Goal: Task Accomplishment & Management: Manage account settings

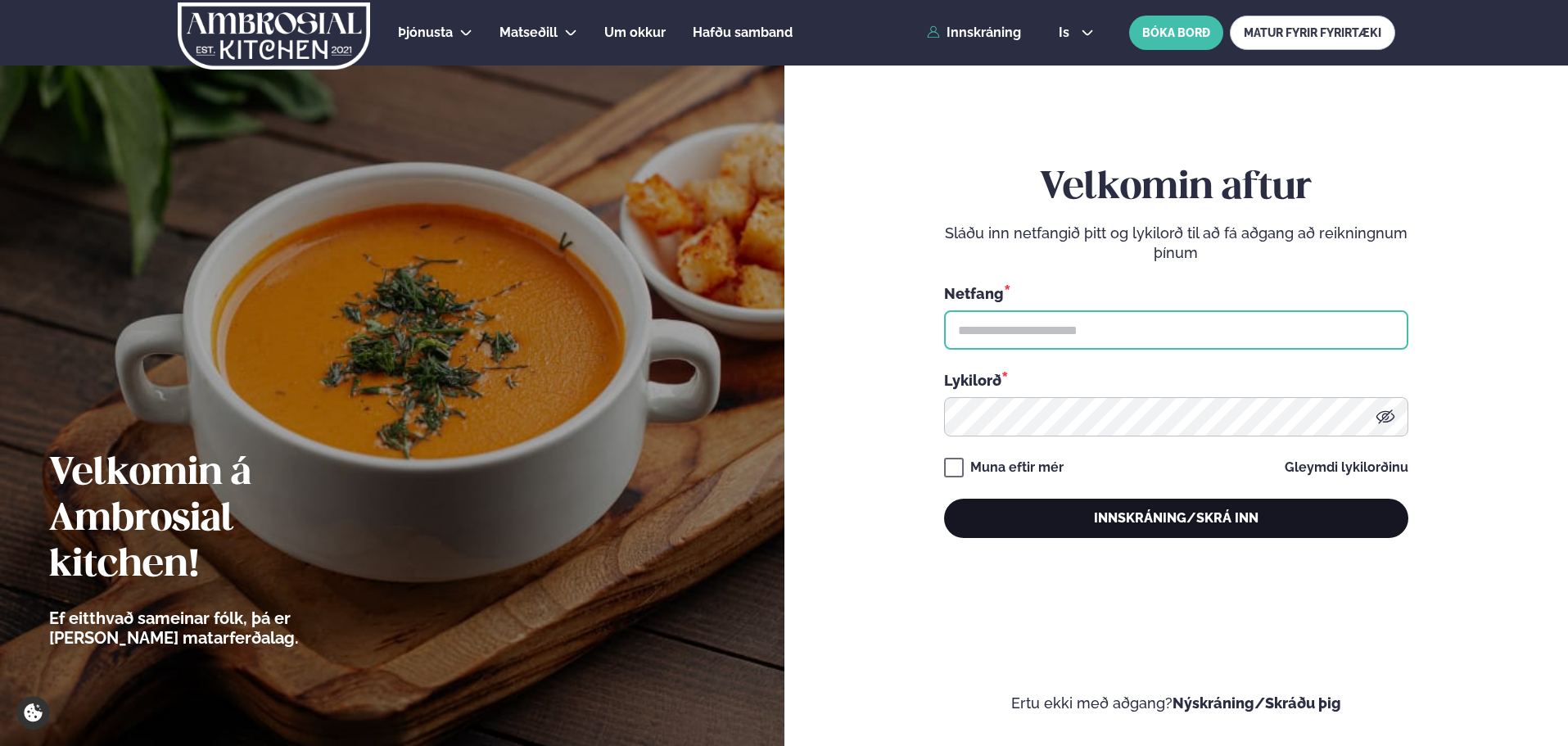
type input "**********"
click at [1118, 511] on button "Innskráning/Skrá inn" at bounding box center [1176, 518] width 464 height 39
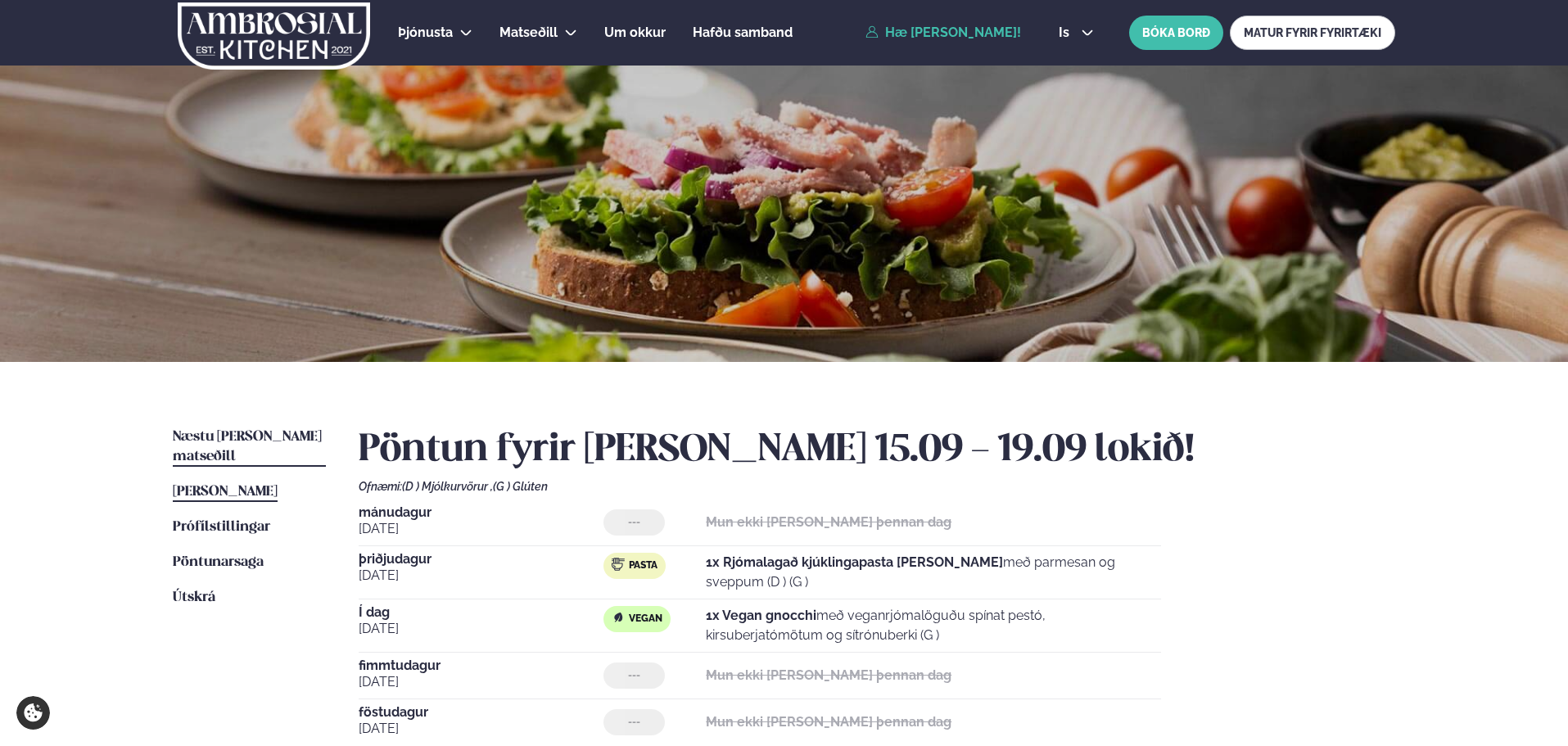
click at [235, 443] on span "Næstu [PERSON_NAME] matseðill" at bounding box center [247, 447] width 149 height 34
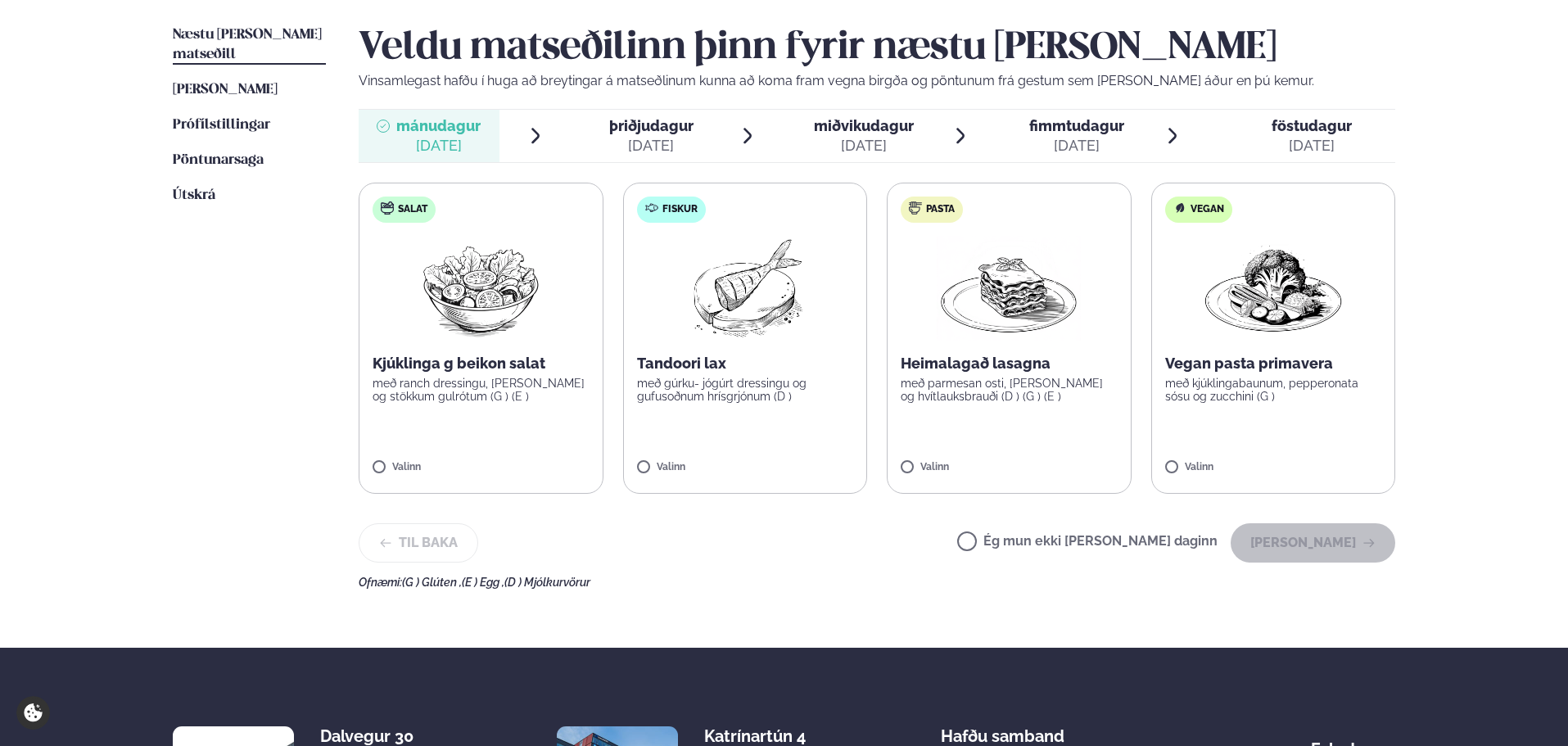
scroll to position [410, 0]
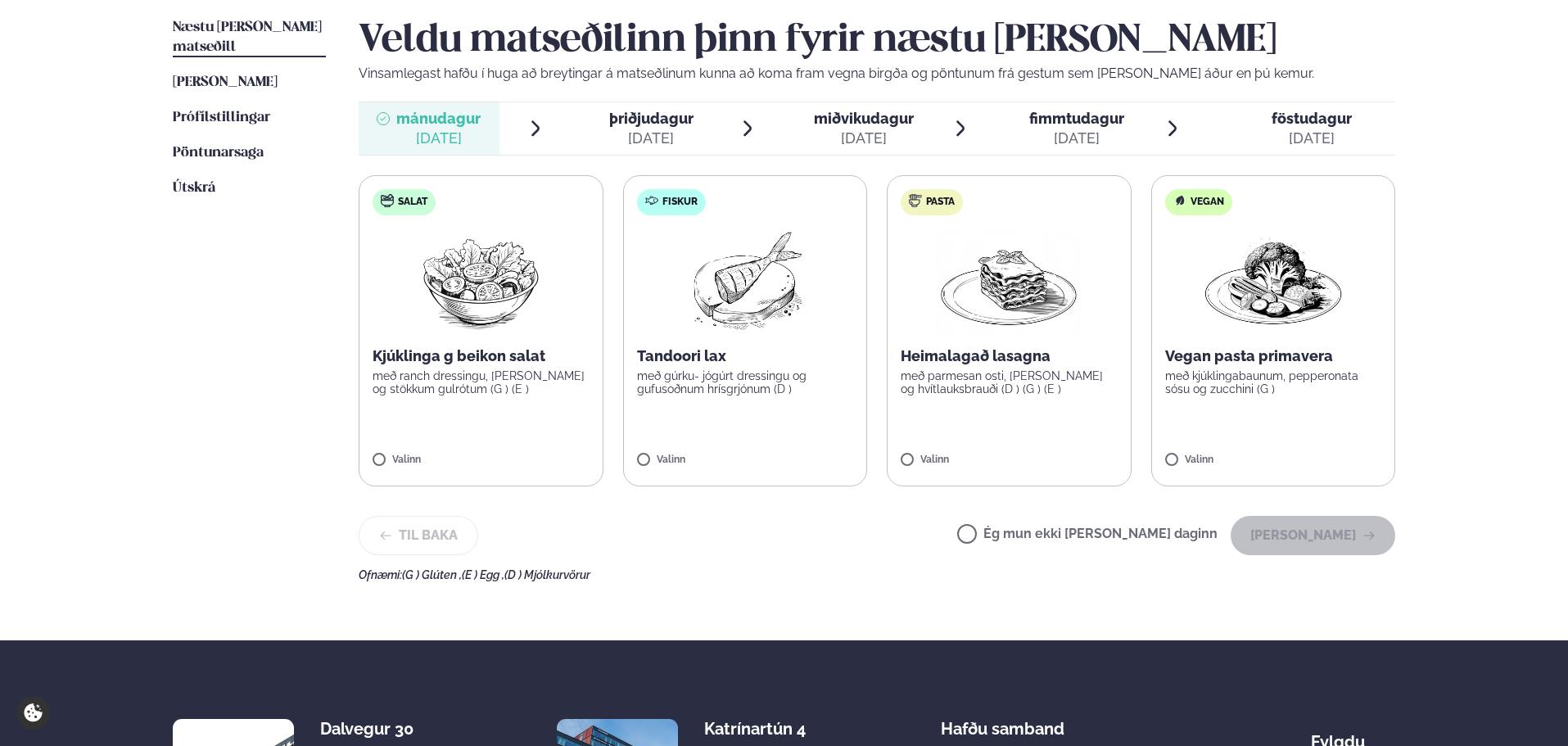
drag, startPoint x: 998, startPoint y: 529, endPoint x: 1113, endPoint y: 556, distance: 118.1
click at [999, 529] on div "Til baka Ég mun ekki [PERSON_NAME] daginn [PERSON_NAME]" at bounding box center [877, 535] width 1037 height 39
click at [1123, 556] on div "Veldu matseðilinn þinn fyrir næstu [PERSON_NAME] Vinsamlegast hafðu í huga að b…" at bounding box center [877, 299] width 1037 height 563
click at [1146, 544] on label "Ég mun ekki [PERSON_NAME] daginn" at bounding box center [1088, 536] width 261 height 17
click at [1350, 535] on button "[PERSON_NAME]" at bounding box center [1313, 535] width 164 height 39
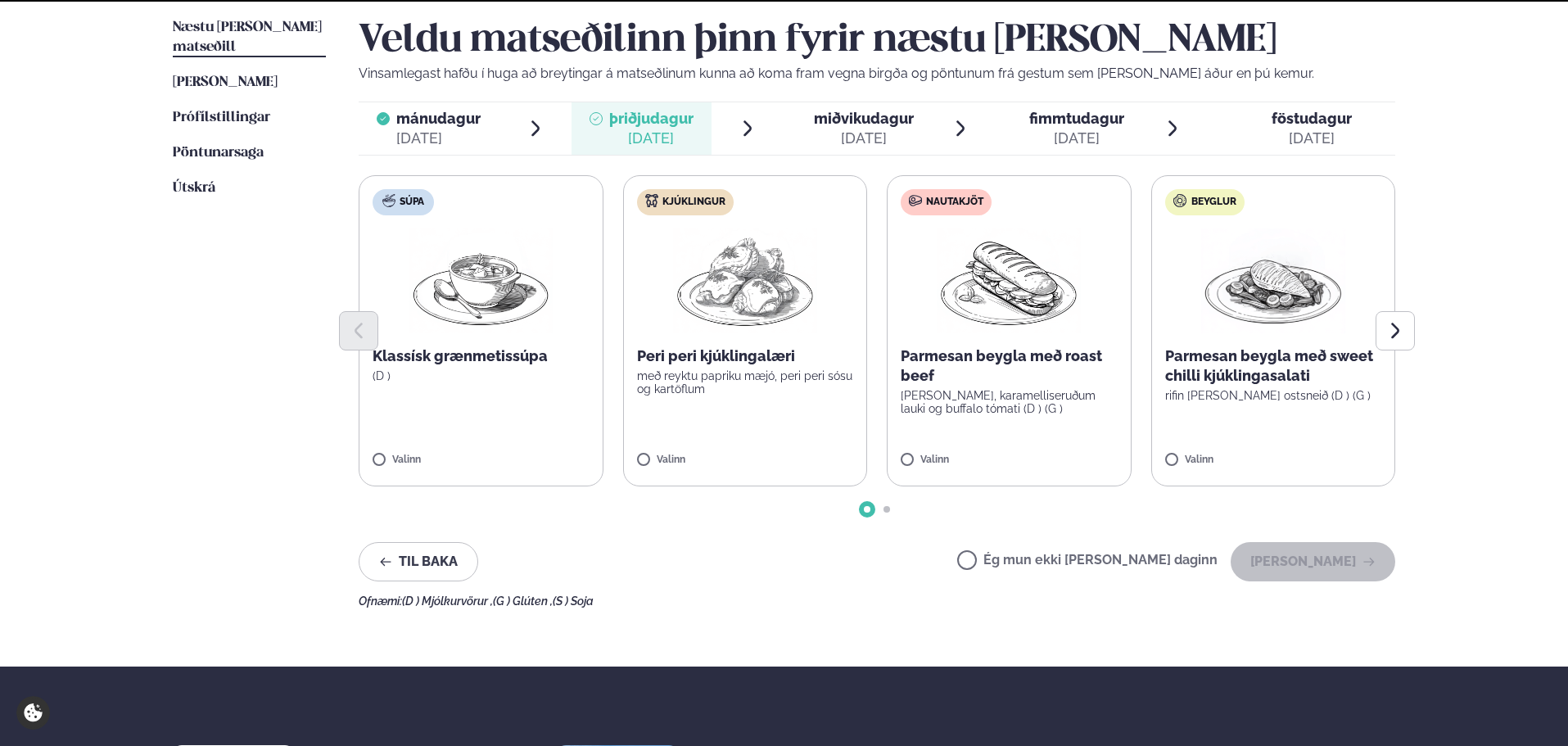
click at [1149, 551] on div "Ég mun ekki [PERSON_NAME] daginn [PERSON_NAME]" at bounding box center [1176, 561] width 438 height 39
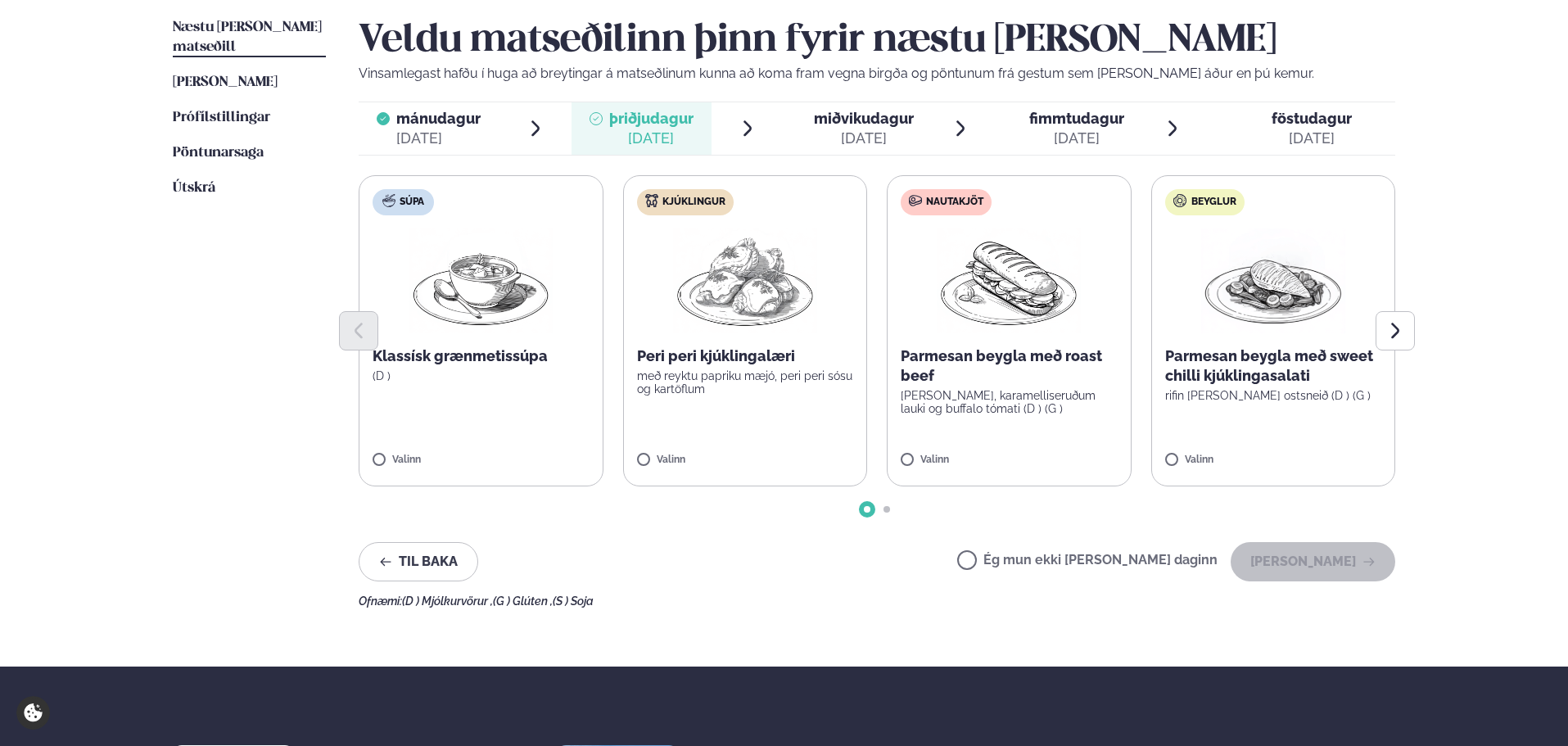
click at [1090, 552] on div "Ég mun ekki [PERSON_NAME] daginn [PERSON_NAME]" at bounding box center [1176, 561] width 438 height 39
click at [1291, 569] on button "[PERSON_NAME]" at bounding box center [1313, 561] width 164 height 39
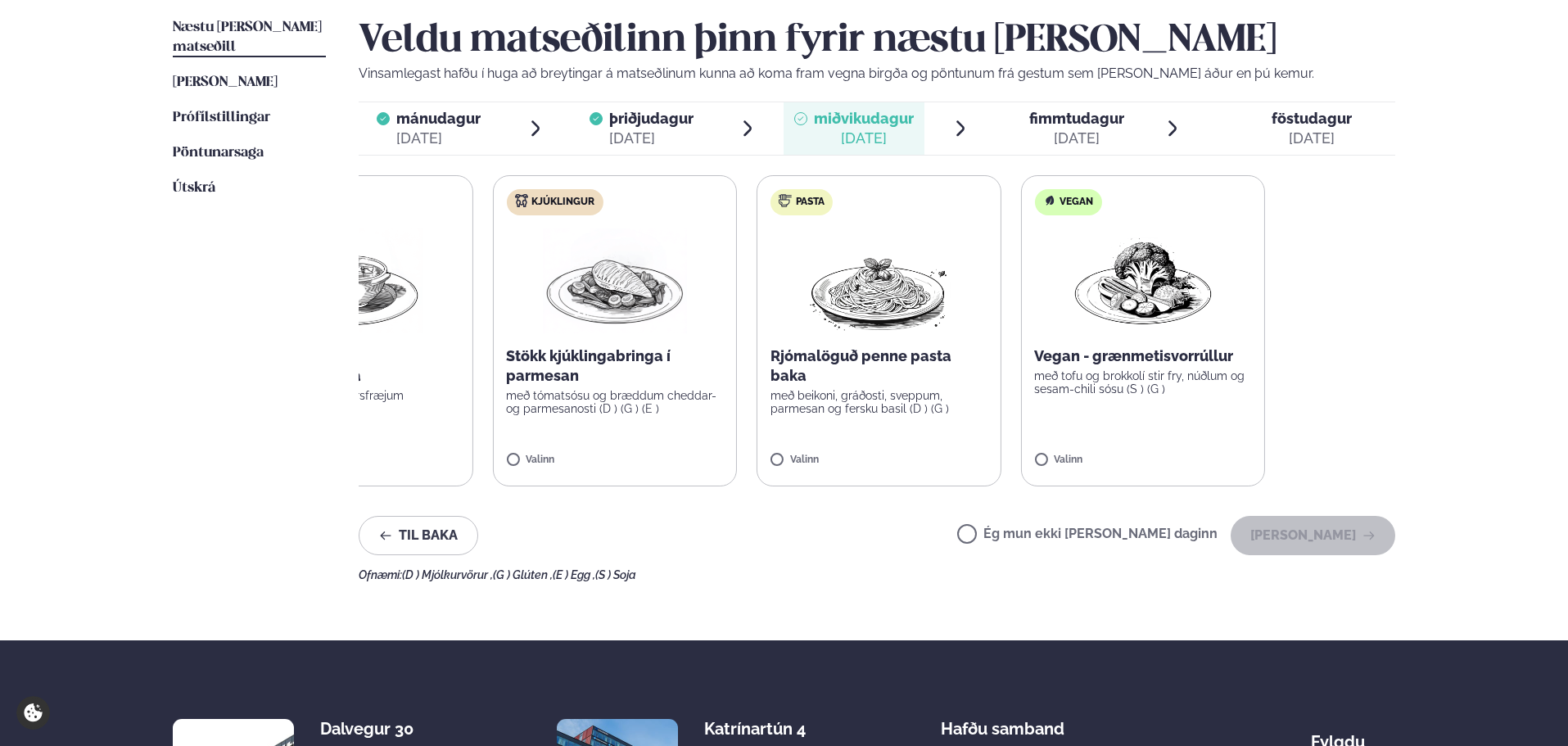
click at [785, 388] on div "Rjómalöguð penne pasta baka með beikoni, gráðosti, sveppum, parmesan og fersku …" at bounding box center [879, 380] width 217 height 69
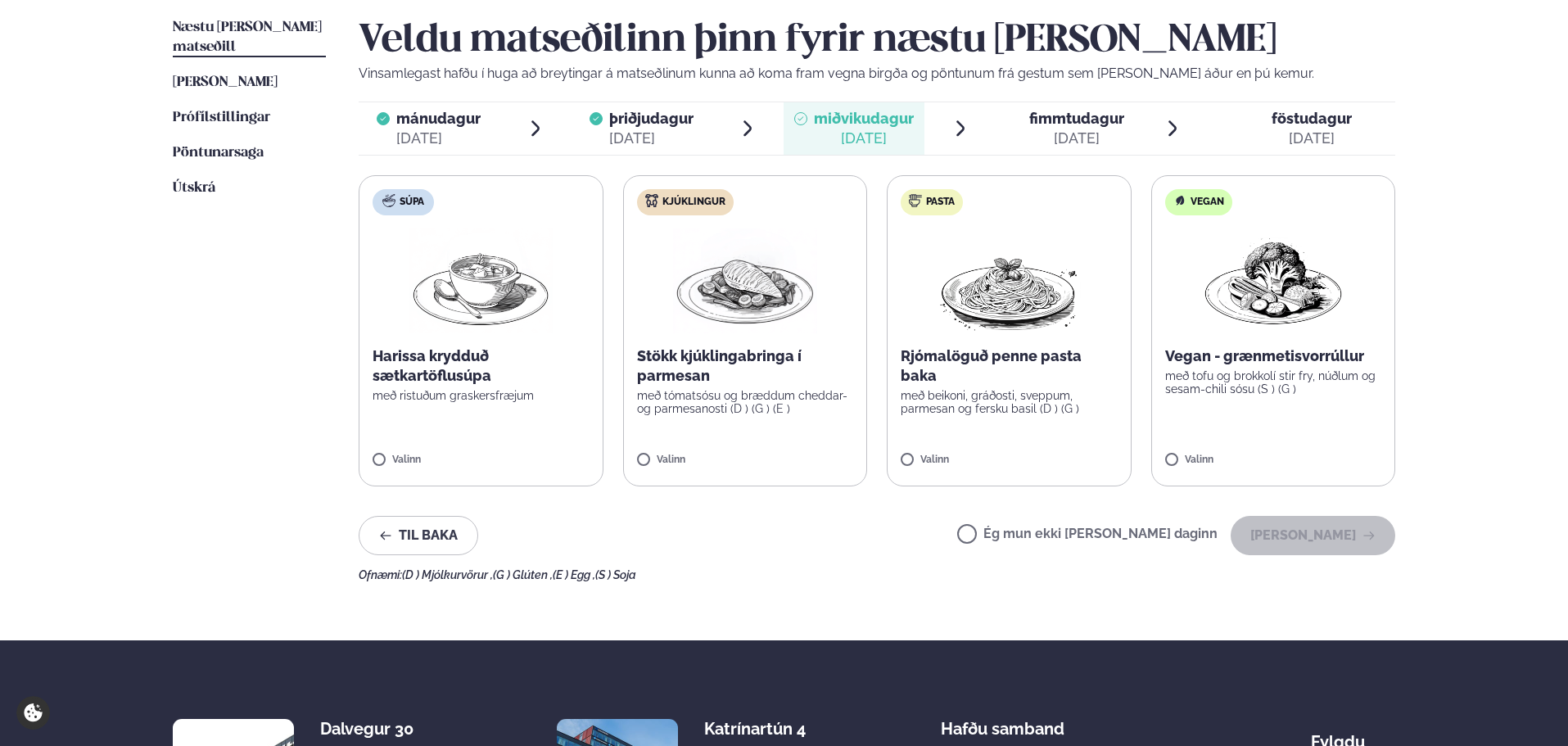
click at [1042, 517] on div "Ég mun ekki [PERSON_NAME] daginn [PERSON_NAME]" at bounding box center [1176, 535] width 438 height 39
click at [1036, 533] on label "Ég mun ekki [PERSON_NAME] daginn" at bounding box center [1088, 536] width 261 height 17
click at [1281, 537] on button "[PERSON_NAME]" at bounding box center [1313, 535] width 164 height 39
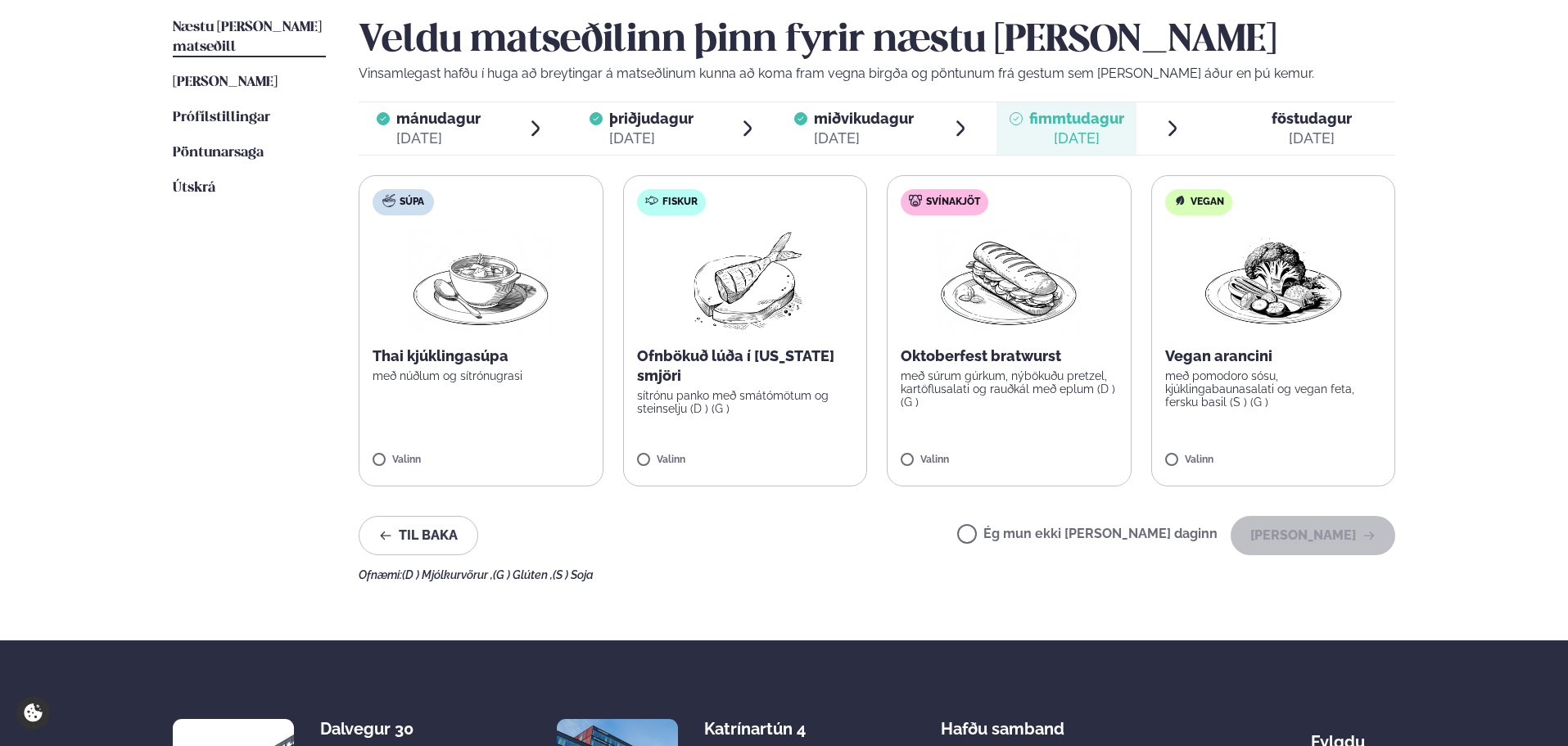
click at [1039, 527] on span "Ég mun ekki [PERSON_NAME] daginn" at bounding box center [1088, 535] width 261 height 18
click at [1039, 534] on label "Ég mun ekki [PERSON_NAME] daginn" at bounding box center [1088, 536] width 261 height 17
click at [1287, 529] on button "[PERSON_NAME]" at bounding box center [1313, 535] width 164 height 39
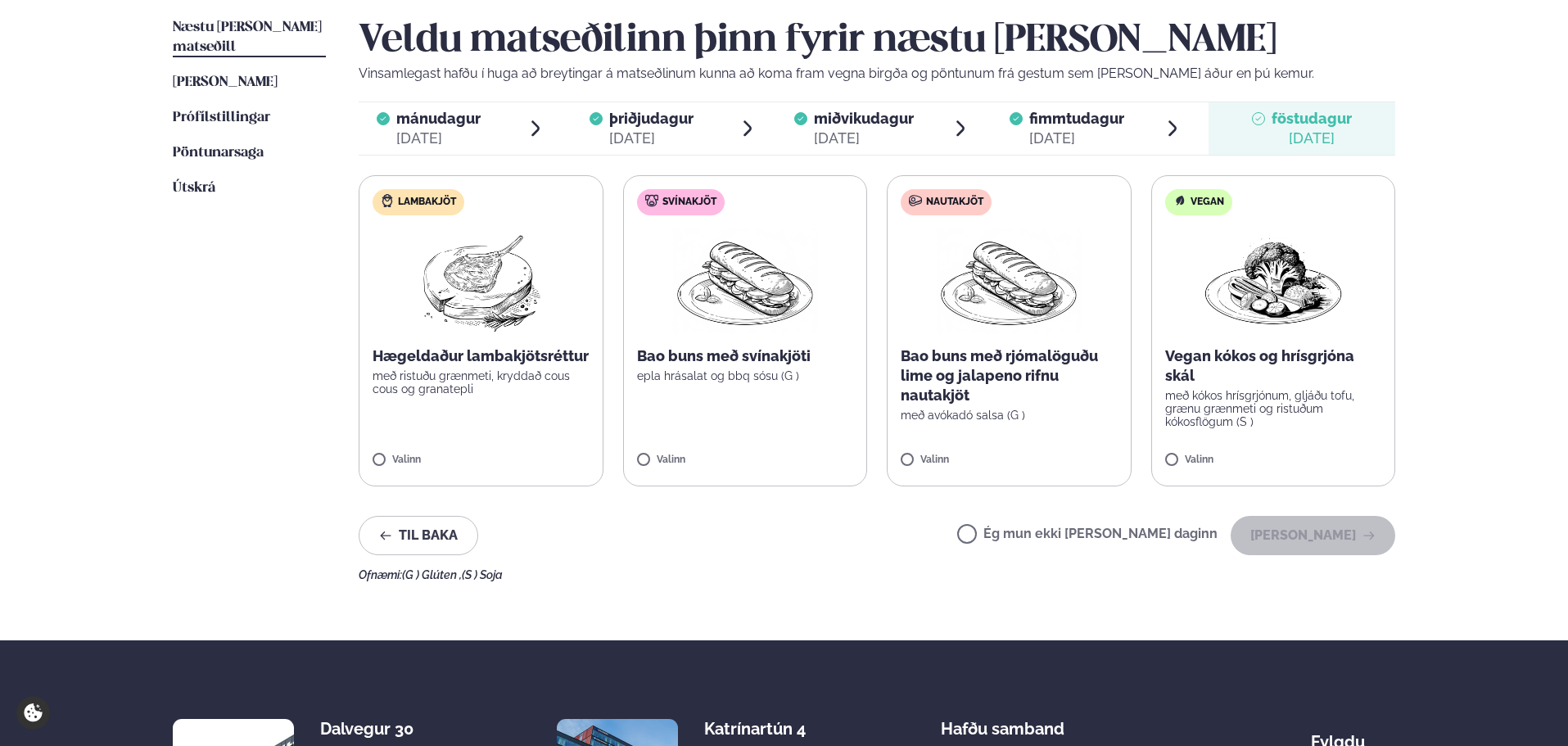
click at [1062, 523] on div "Ég mun ekki [PERSON_NAME] daginn [PERSON_NAME]" at bounding box center [1176, 535] width 438 height 39
click at [1112, 528] on label "Ég mun ekki [PERSON_NAME] daginn" at bounding box center [1088, 536] width 261 height 17
click at [1297, 531] on button "[PERSON_NAME]" at bounding box center [1313, 535] width 164 height 39
